Goal: Task Accomplishment & Management: Manage account settings

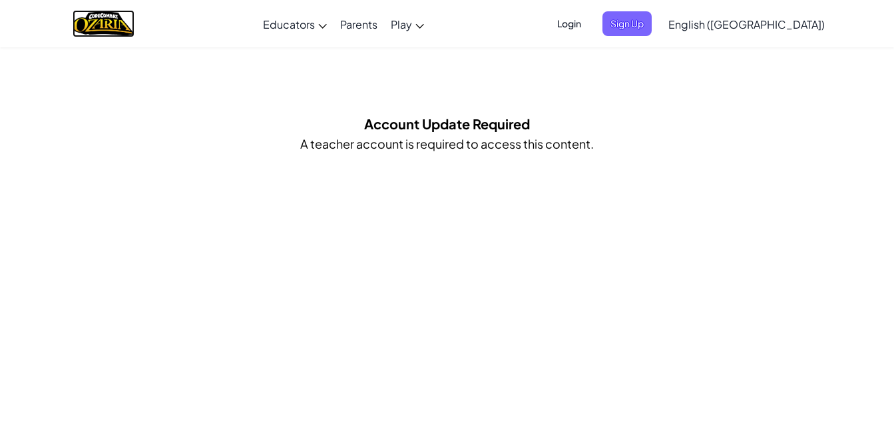
click at [131, 17] on img "Home" at bounding box center [104, 23] width 62 height 27
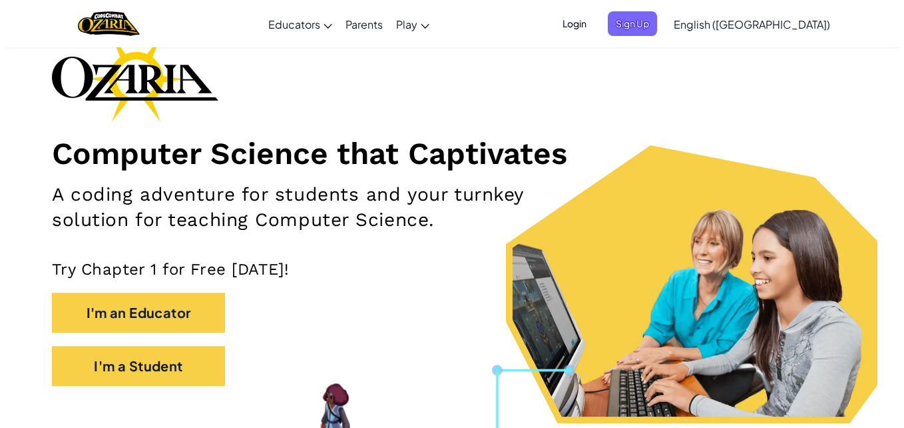
scroll to position [107, 0]
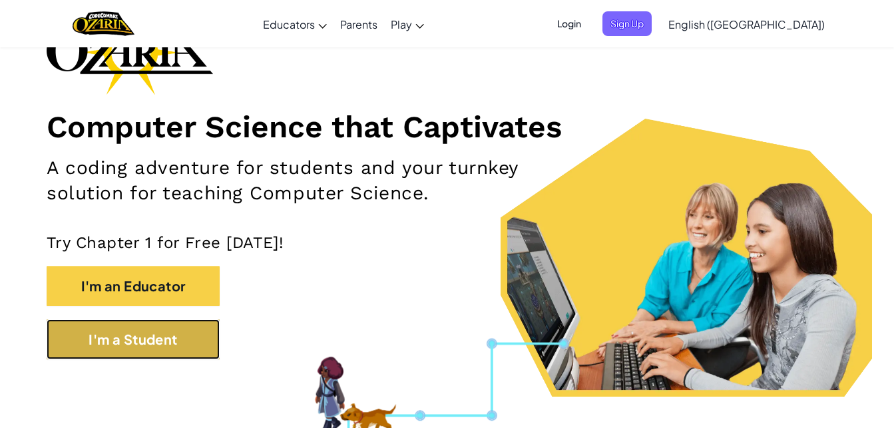
click at [143, 336] on button "I'm a Student" at bounding box center [133, 339] width 173 height 40
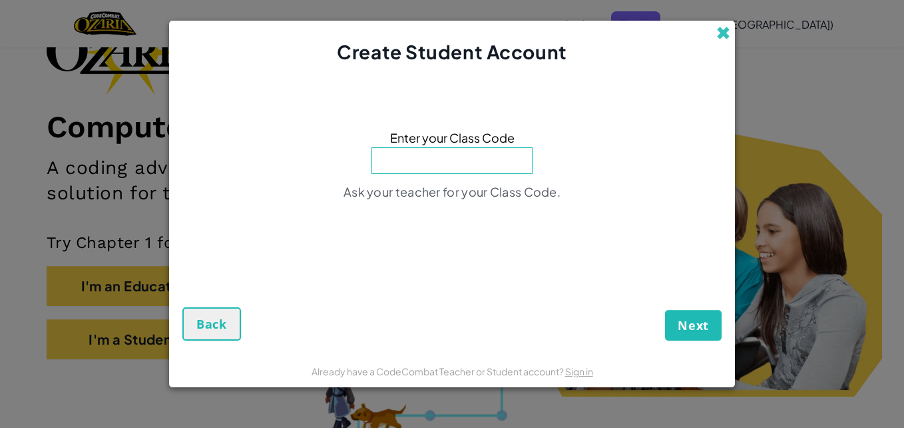
click at [723, 34] on span at bounding box center [724, 33] width 14 height 14
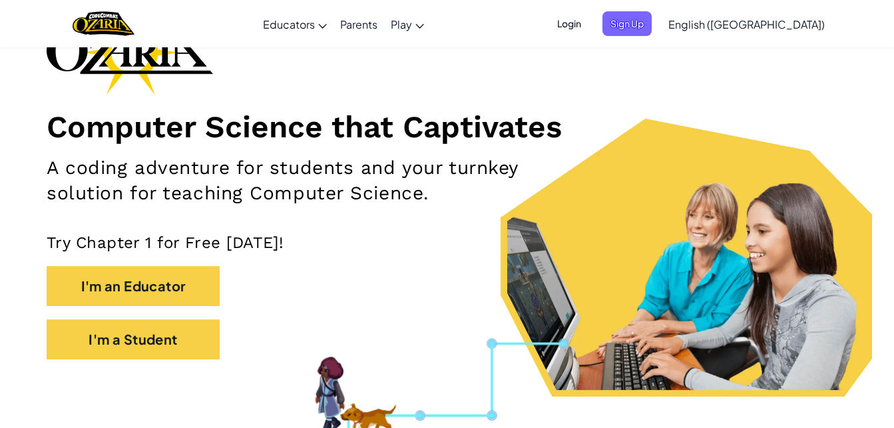
click at [589, 19] on span "Login" at bounding box center [569, 23] width 40 height 25
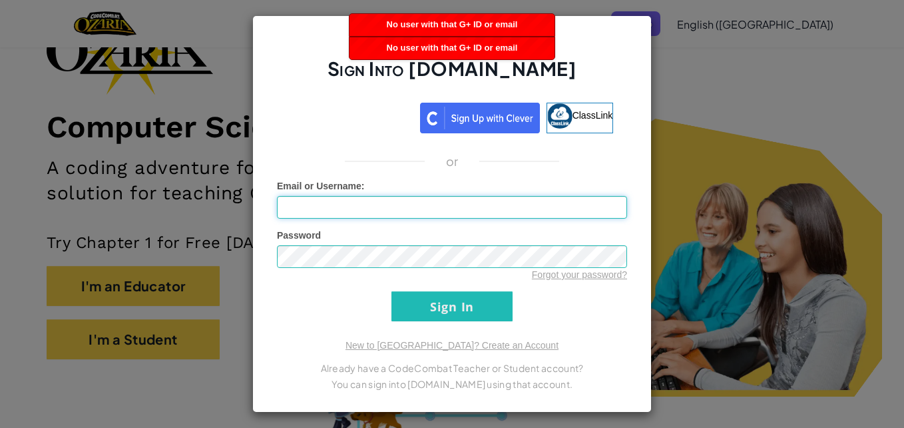
click at [442, 204] on input "Email or Username :" at bounding box center [452, 207] width 350 height 23
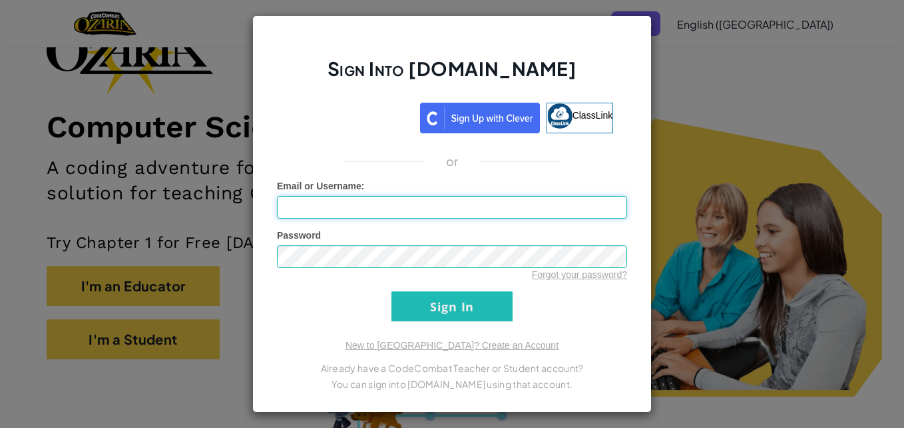
type input "Rhilee74450"
click at [392, 291] on input "Sign In" at bounding box center [452, 306] width 121 height 30
